Goal: Information Seeking & Learning: Learn about a topic

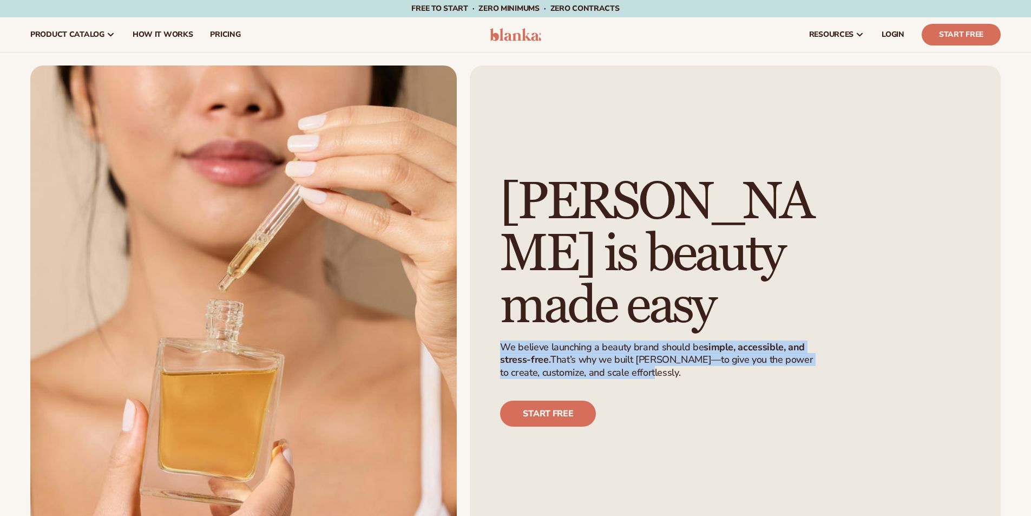
drag, startPoint x: 662, startPoint y: 375, endPoint x: 500, endPoint y: 347, distance: 163.6
click at [500, 347] on p "We believe launching a beauty brand should be simple, accessible, and stress-fr…" at bounding box center [661, 360] width 322 height 38
copy p "We believe launching a beauty brand should be simple, accessible, and stress-fr…"
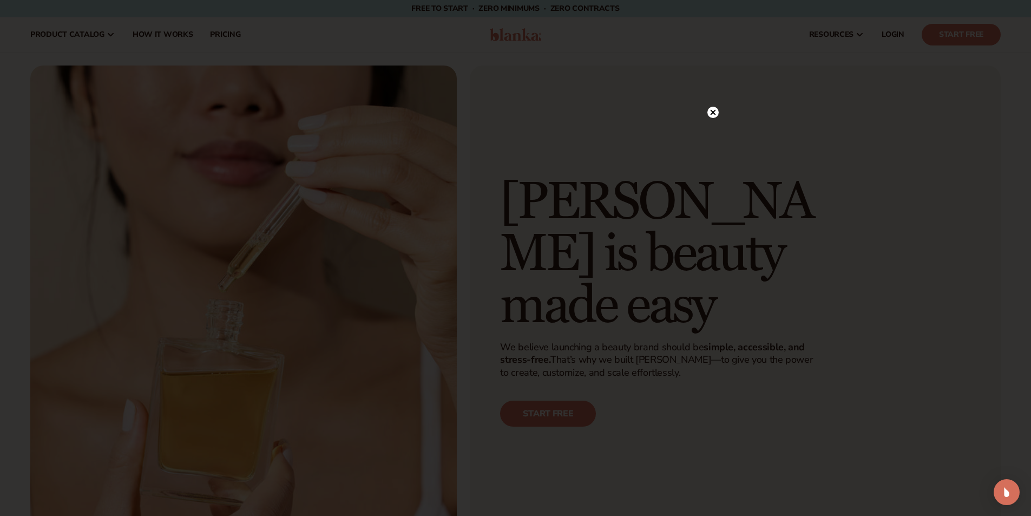
click at [858, 216] on div at bounding box center [515, 258] width 1031 height 516
click at [718, 110] on icon at bounding box center [712, 112] width 11 height 11
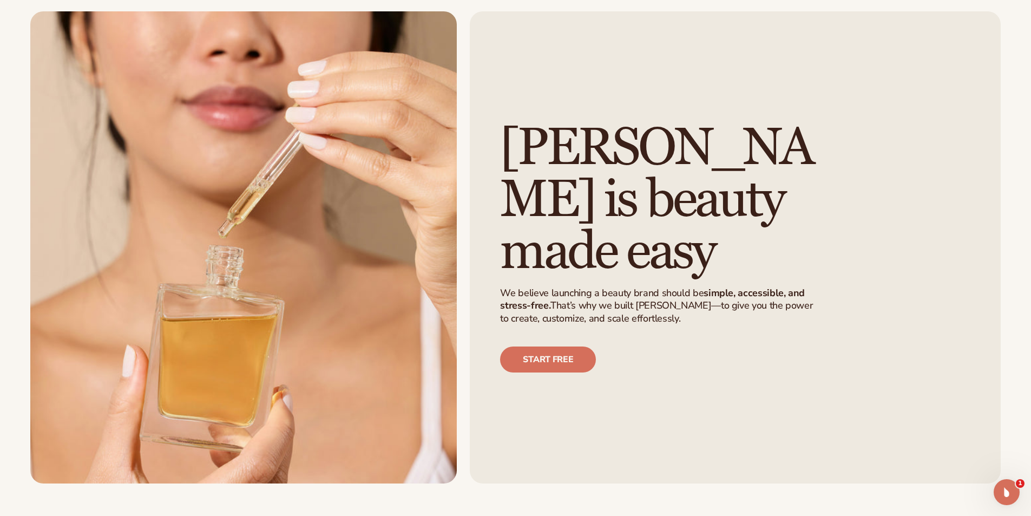
scroll to position [162, 0]
